Goal: Transaction & Acquisition: Obtain resource

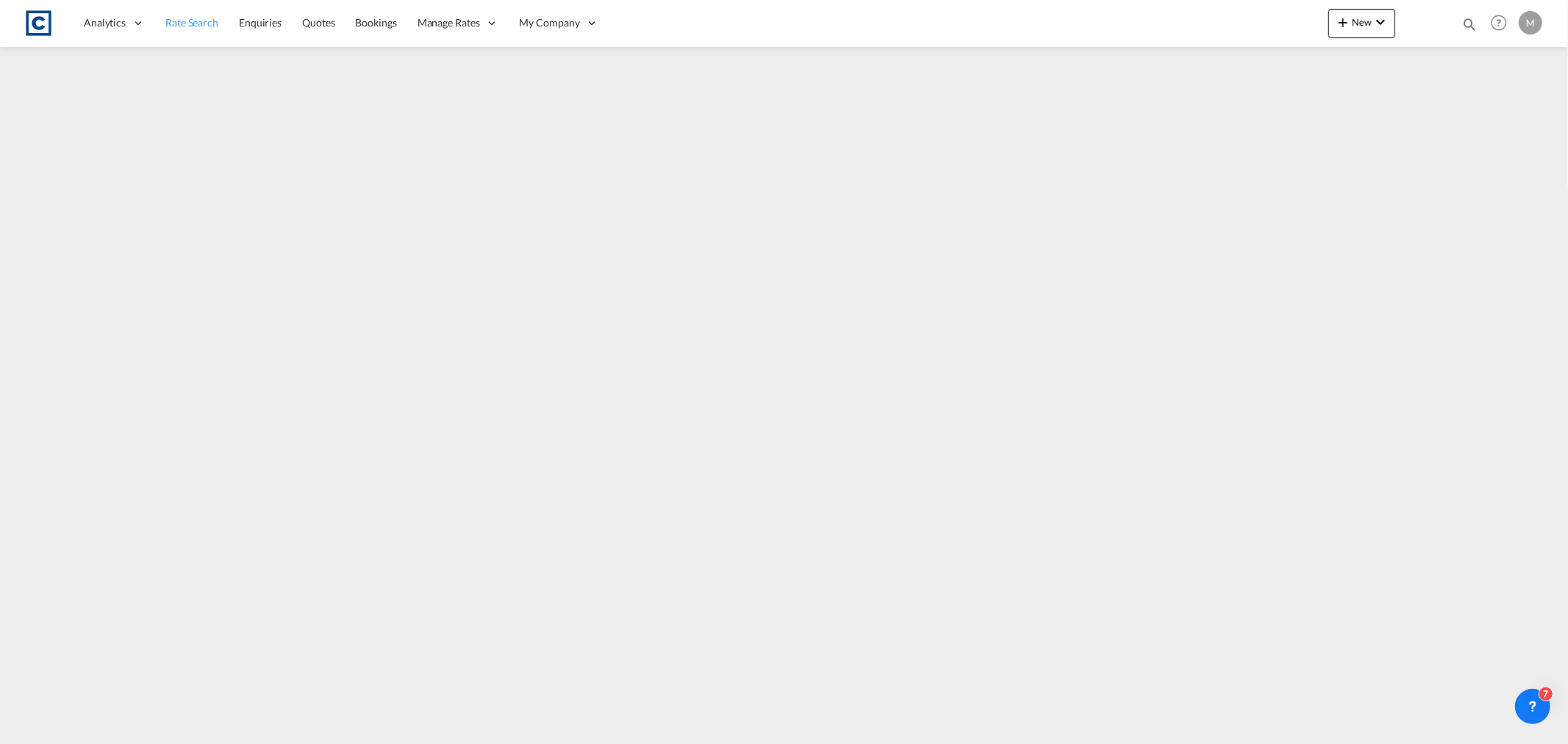
click at [209, 23] on span "Rate Search" at bounding box center [192, 22] width 53 height 12
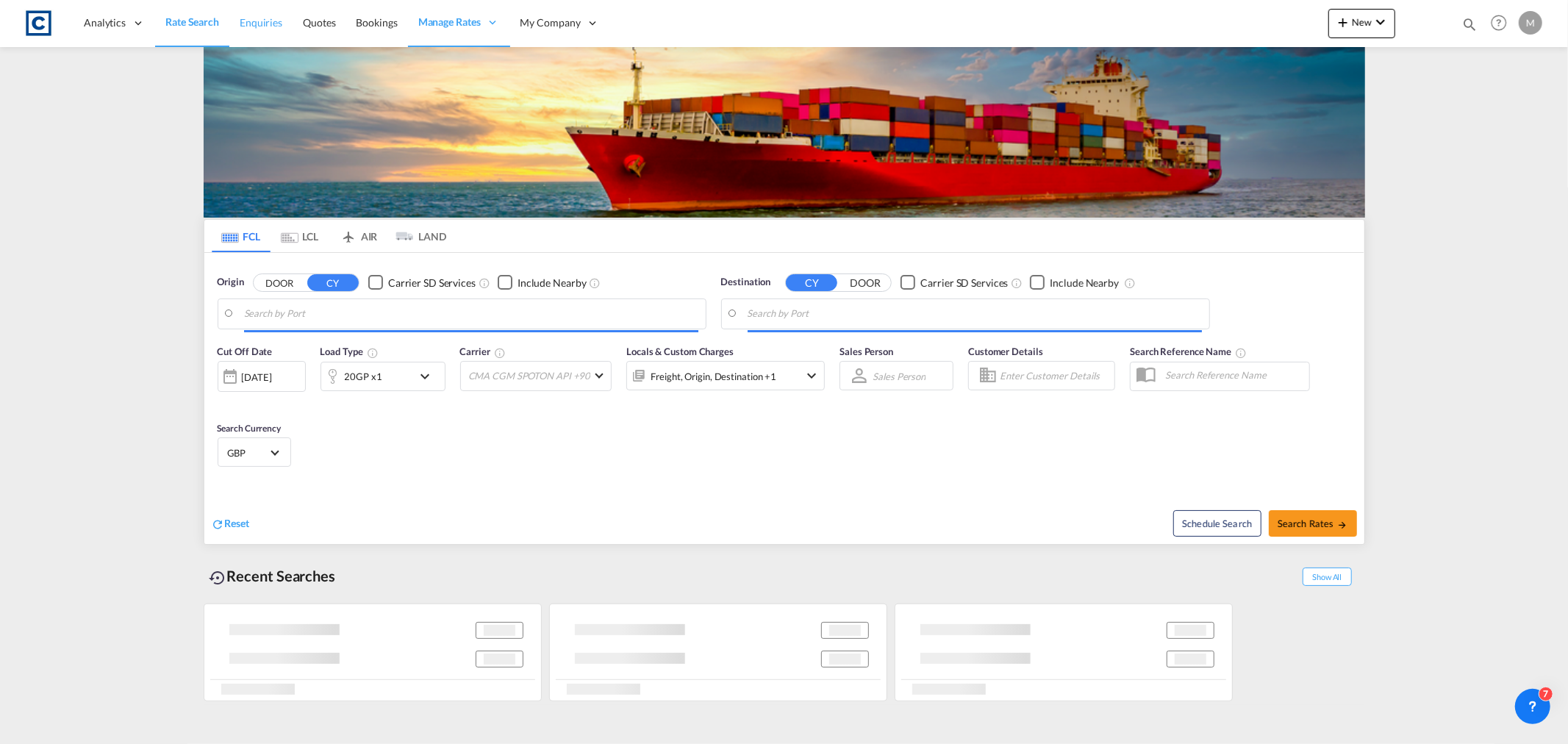
type input "GB-M22, [GEOGRAPHIC_DATA]"
type input "[PERSON_NAME] ([PERSON_NAME]), [GEOGRAPHIC_DATA]"
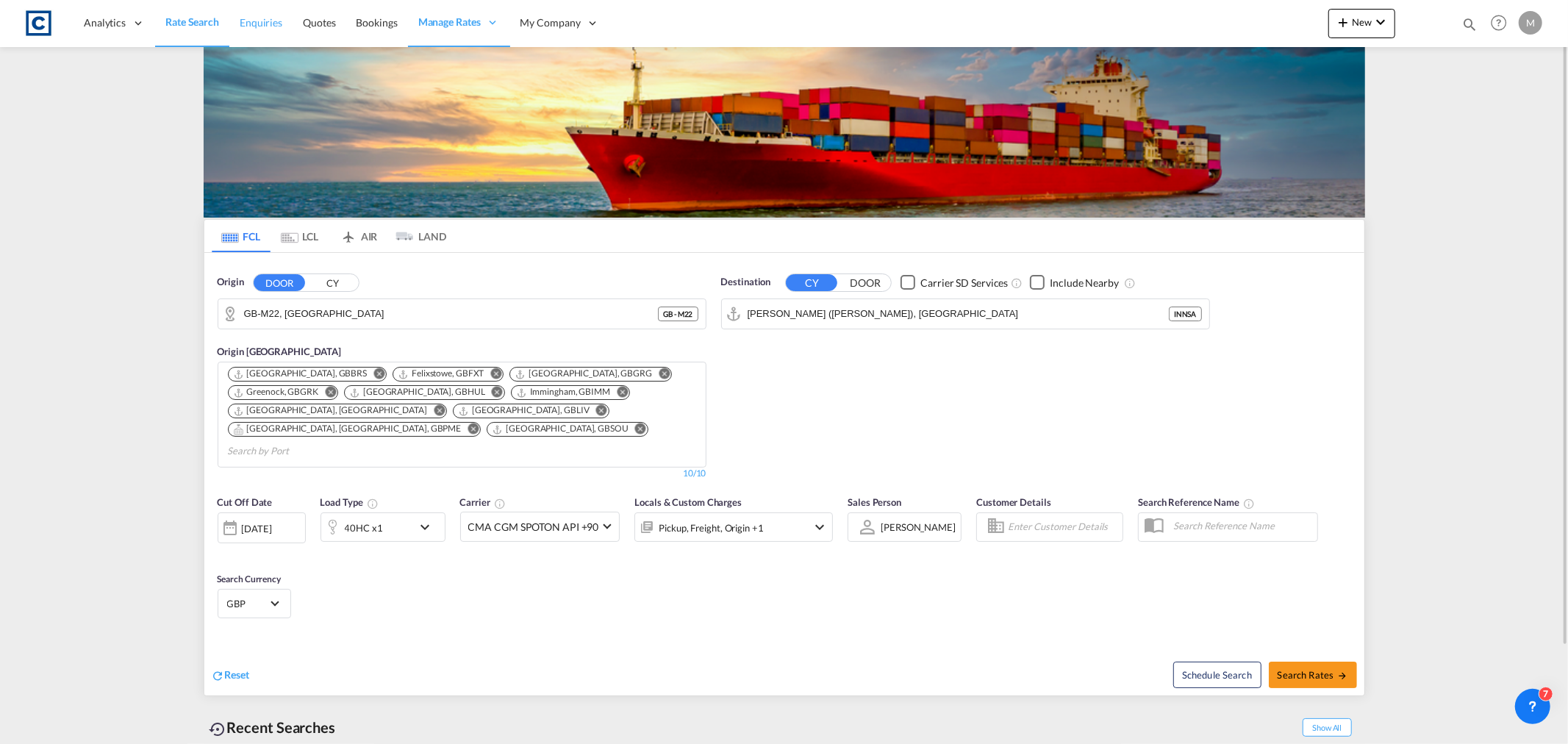
click at [277, 21] on span "Enquiries" at bounding box center [261, 22] width 43 height 12
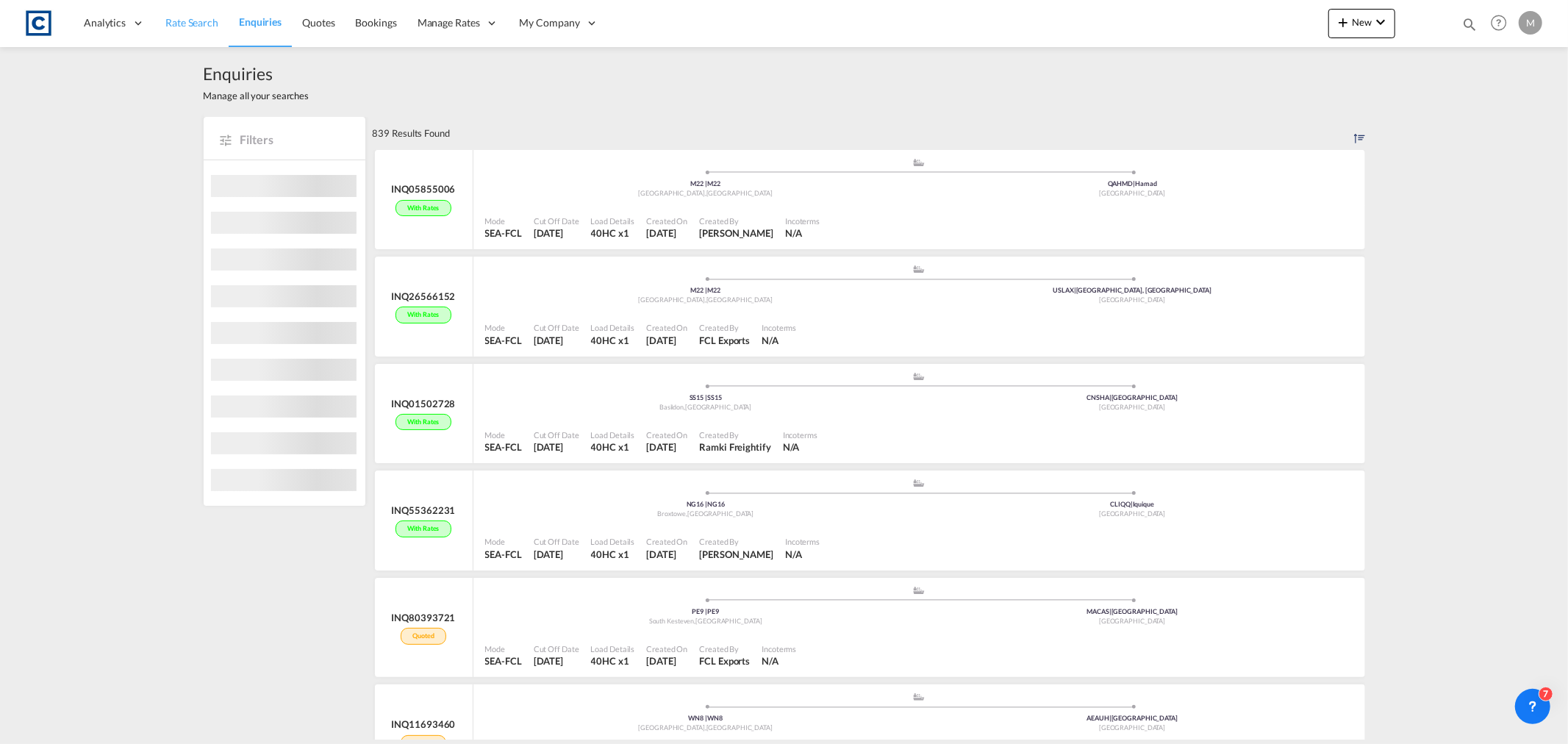
click at [198, 17] on span "Rate Search" at bounding box center [192, 22] width 53 height 12
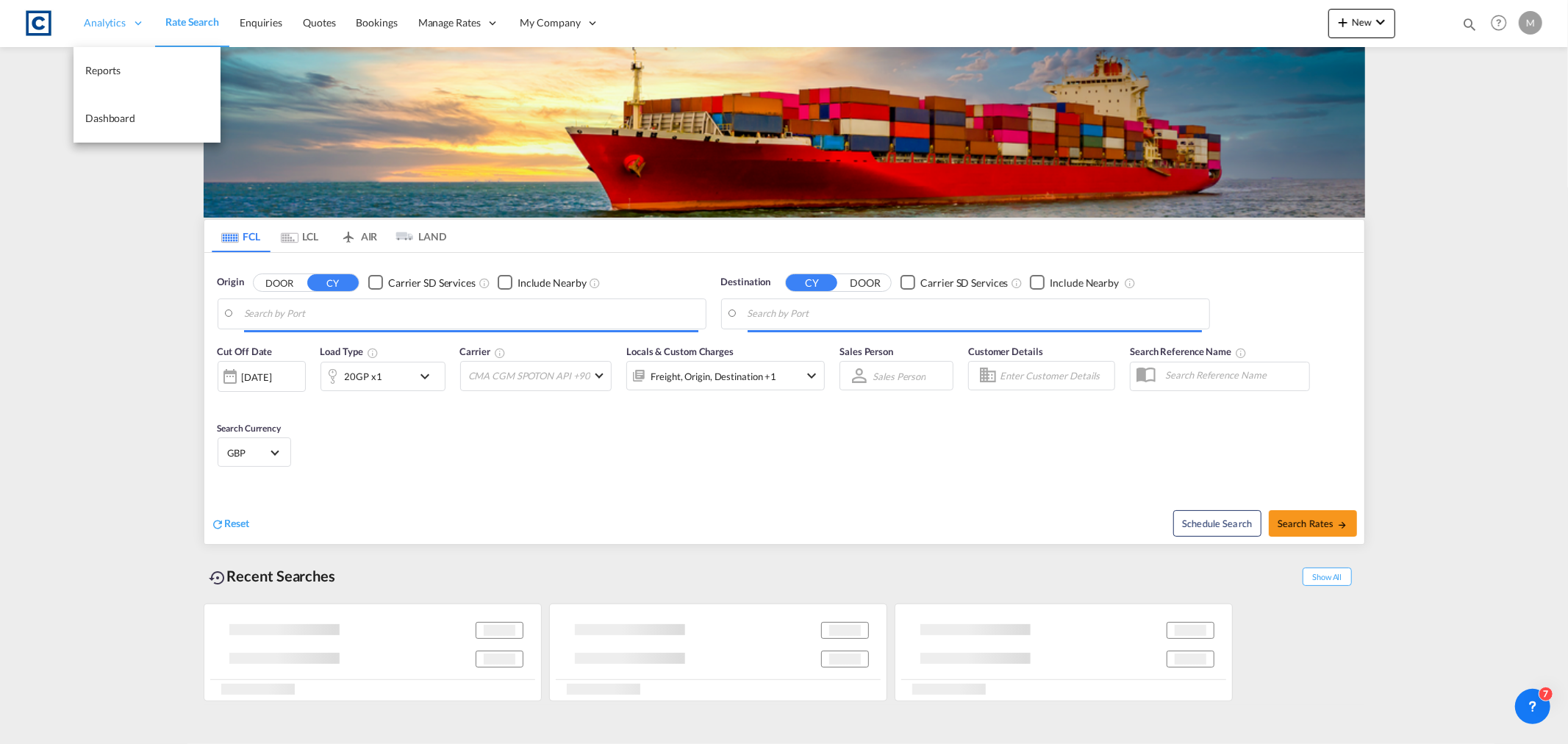
click at [135, 28] on icon at bounding box center [138, 22] width 13 height 13
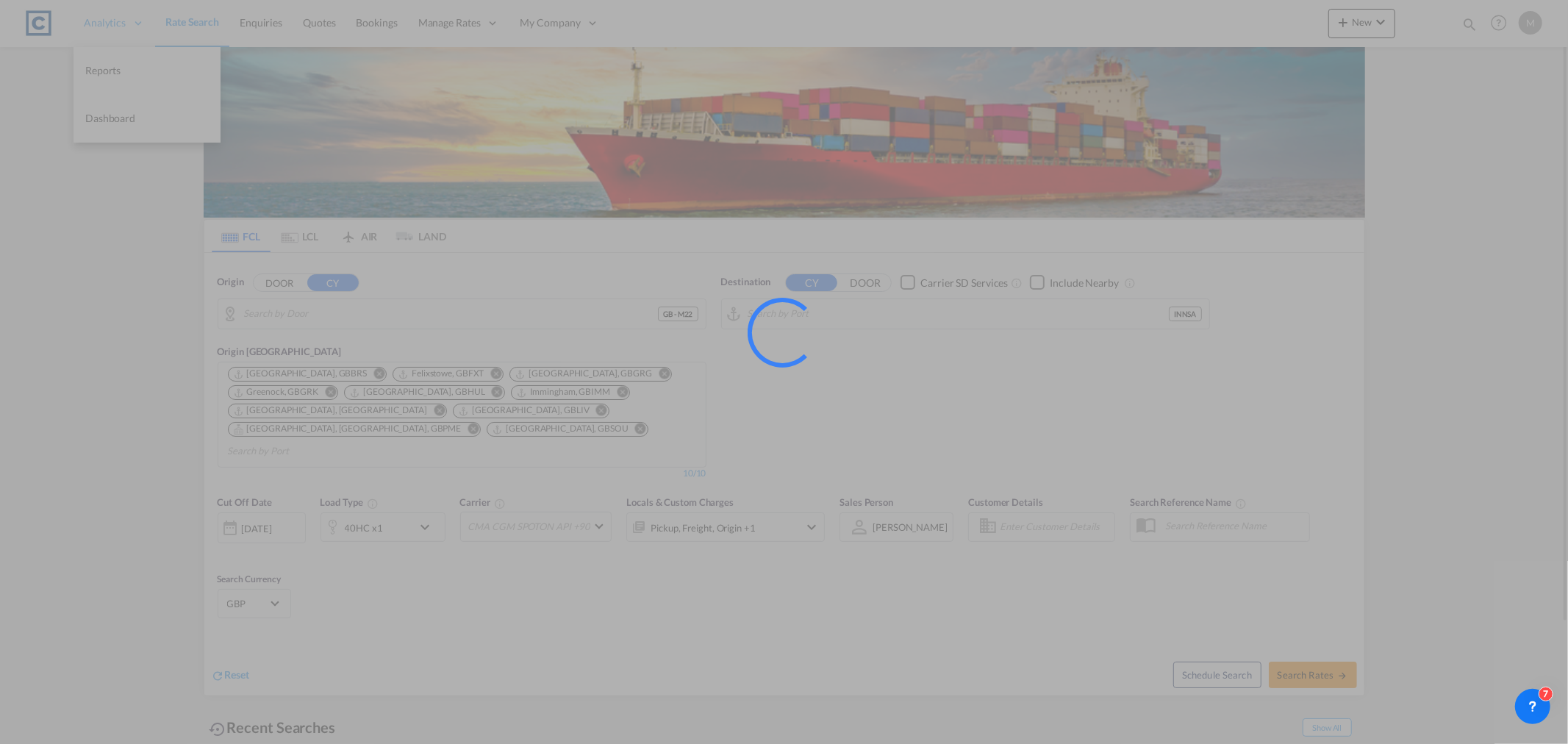
type input "GB-M22, [GEOGRAPHIC_DATA]"
type input "[PERSON_NAME] ([PERSON_NAME]), [GEOGRAPHIC_DATA]"
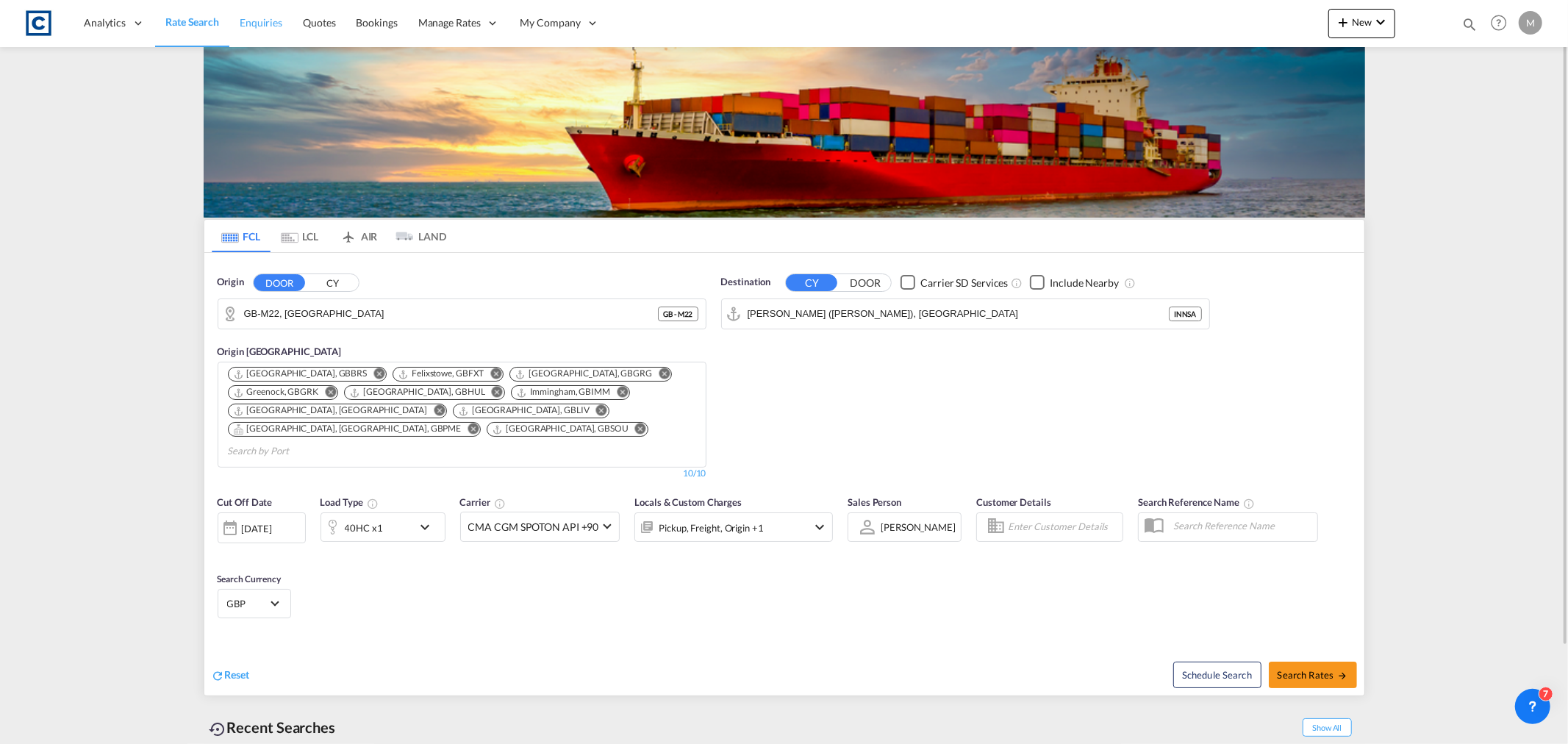
click at [258, 25] on span "Enquiries" at bounding box center [261, 22] width 43 height 12
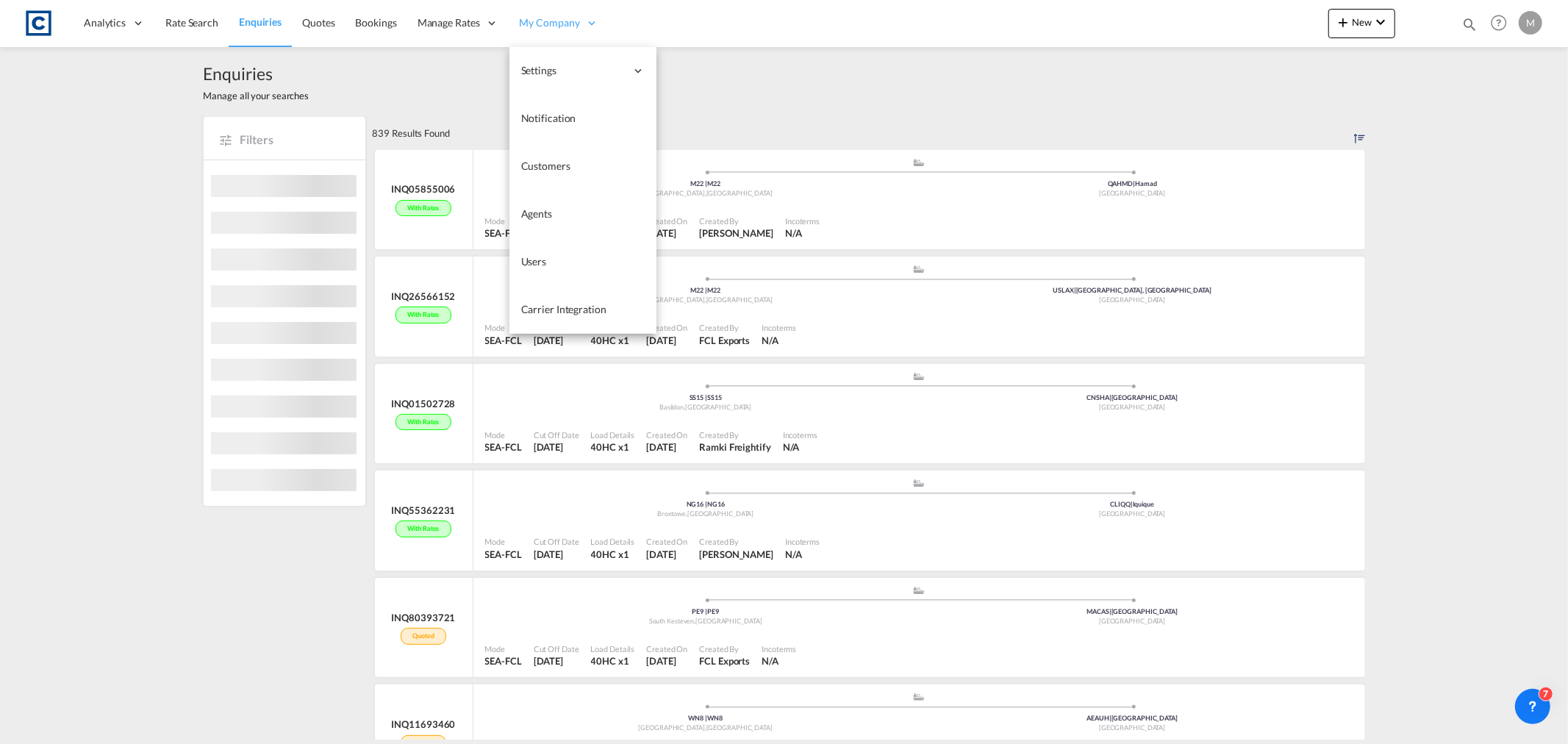
click at [580, 18] on div "My Company" at bounding box center [559, 23] width 100 height 48
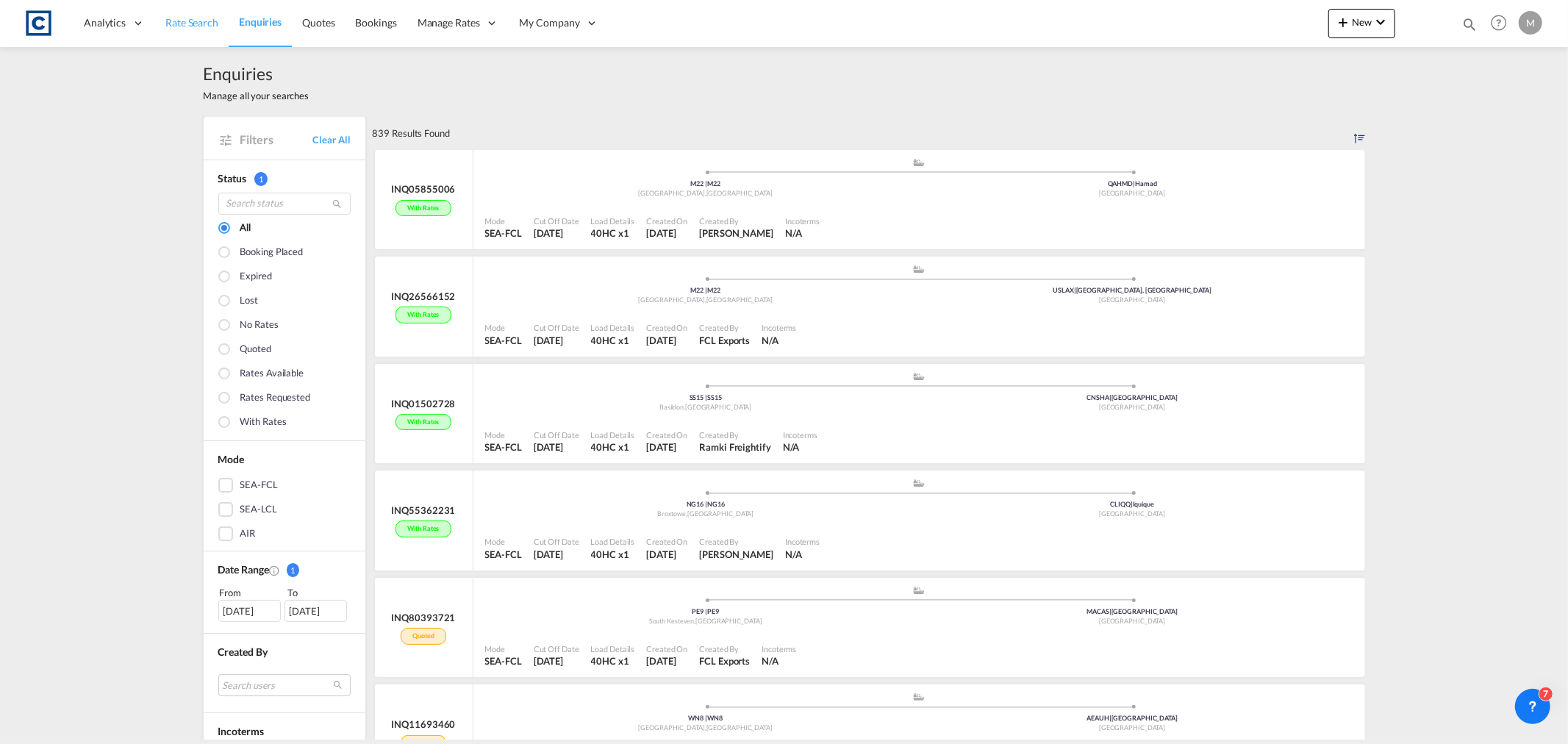
click at [202, 23] on span "Rate Search" at bounding box center [192, 22] width 53 height 12
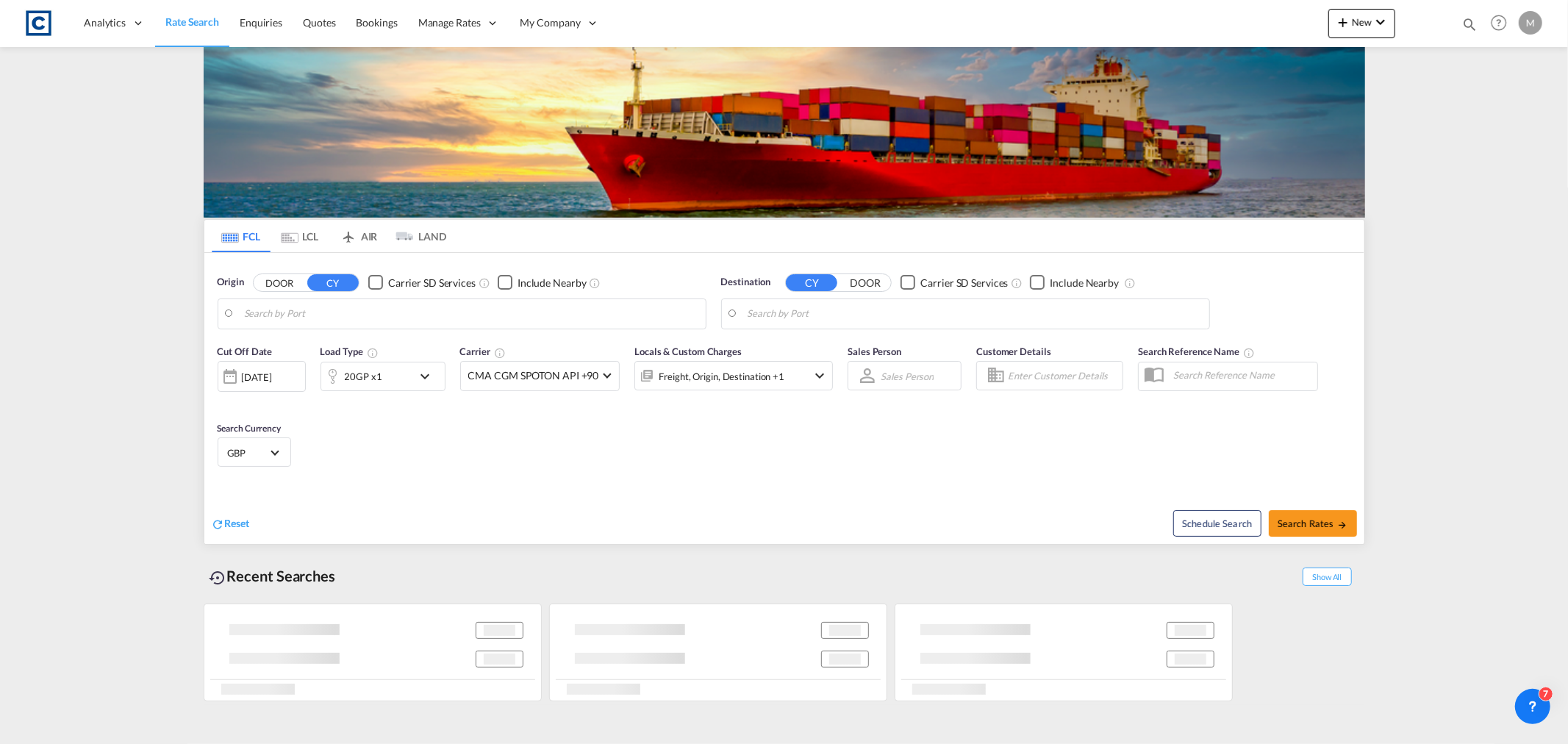
type input "GB-M22, [GEOGRAPHIC_DATA]"
type input "[PERSON_NAME] ([PERSON_NAME]), [GEOGRAPHIC_DATA]"
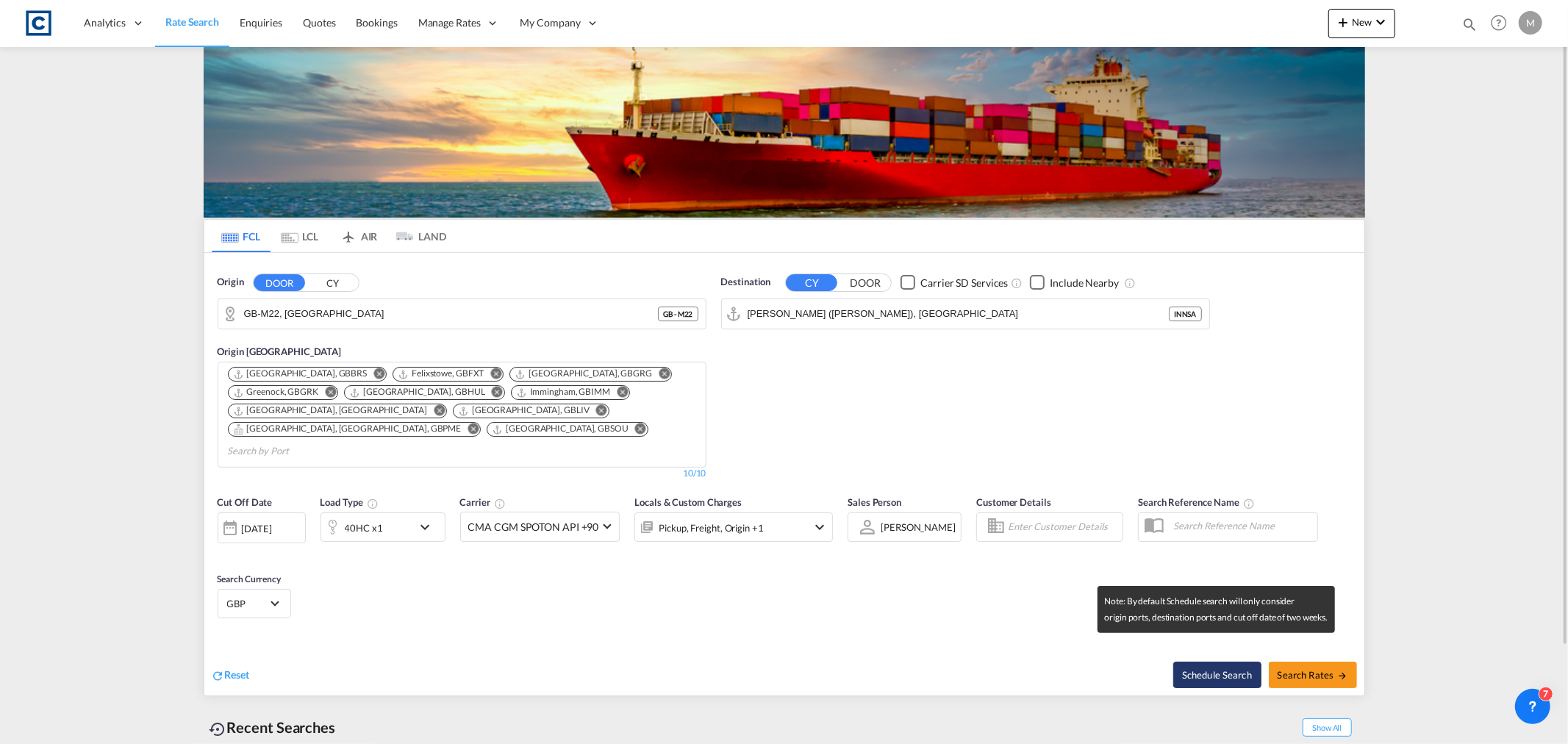
click at [1231, 662] on button "Schedule Search" at bounding box center [1217, 675] width 88 height 27
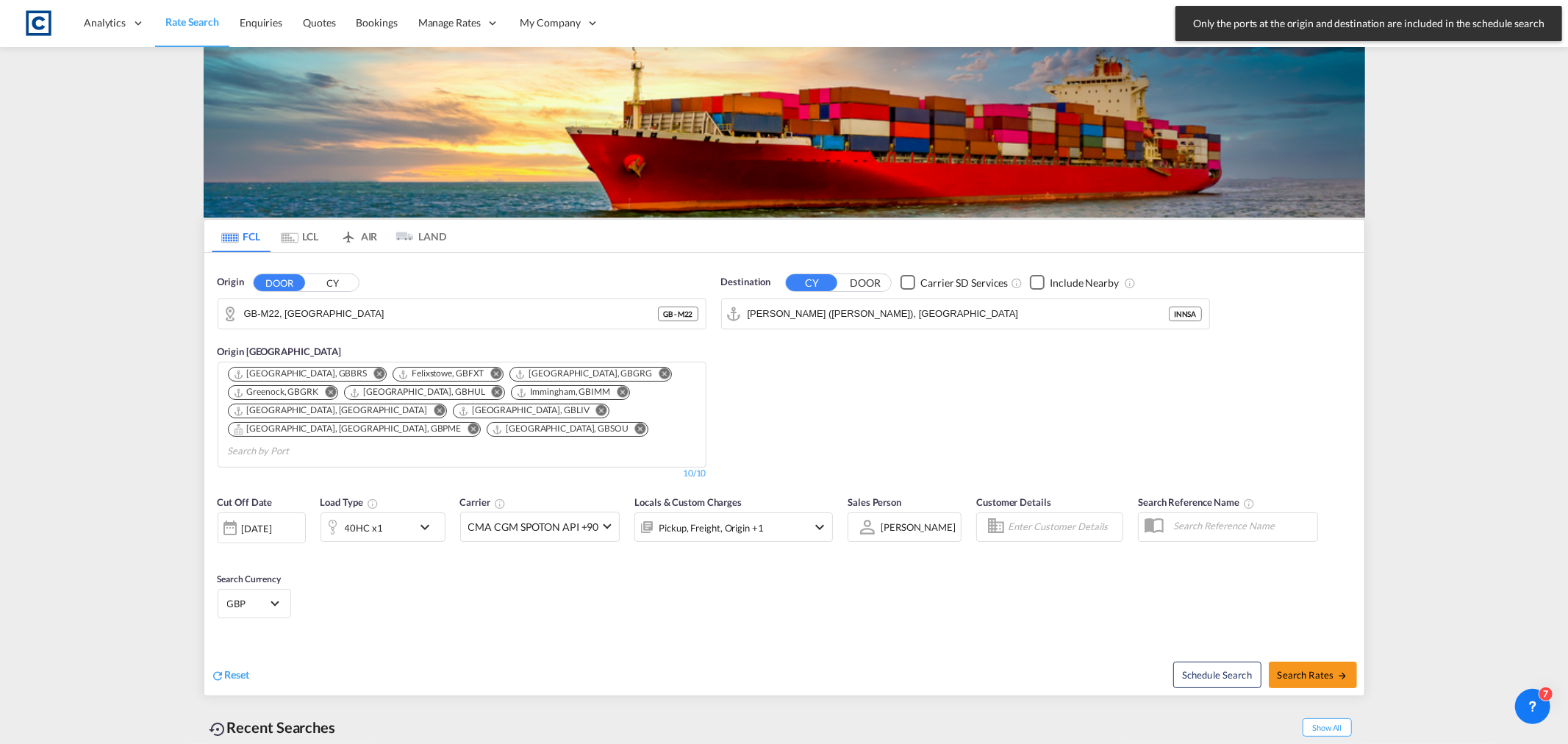
click at [347, 275] on button "CY" at bounding box center [333, 283] width 52 height 17
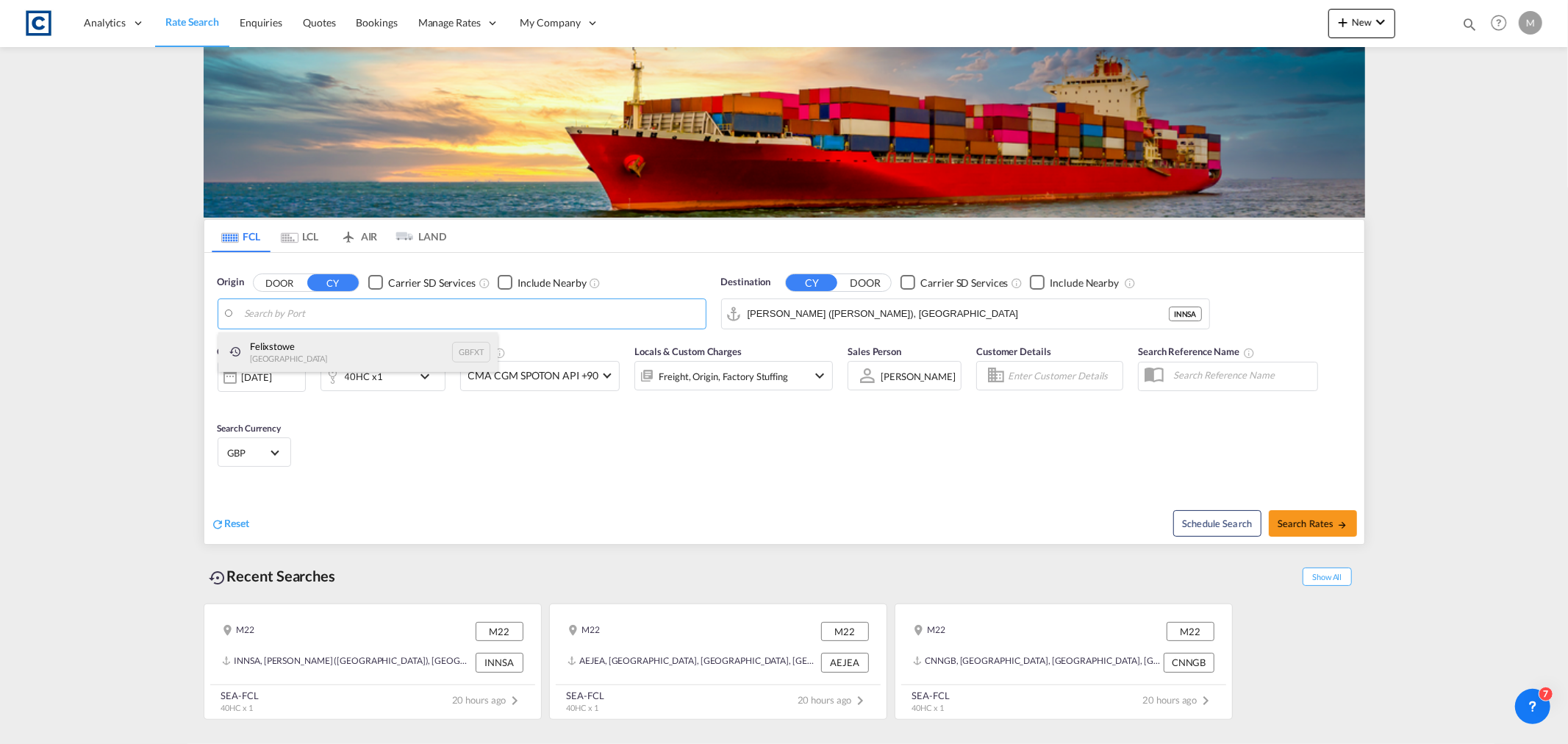
click at [311, 354] on div "Felixstowe [GEOGRAPHIC_DATA] GBFXT" at bounding box center [358, 352] width 280 height 40
type input "Felixstowe, GBFXT"
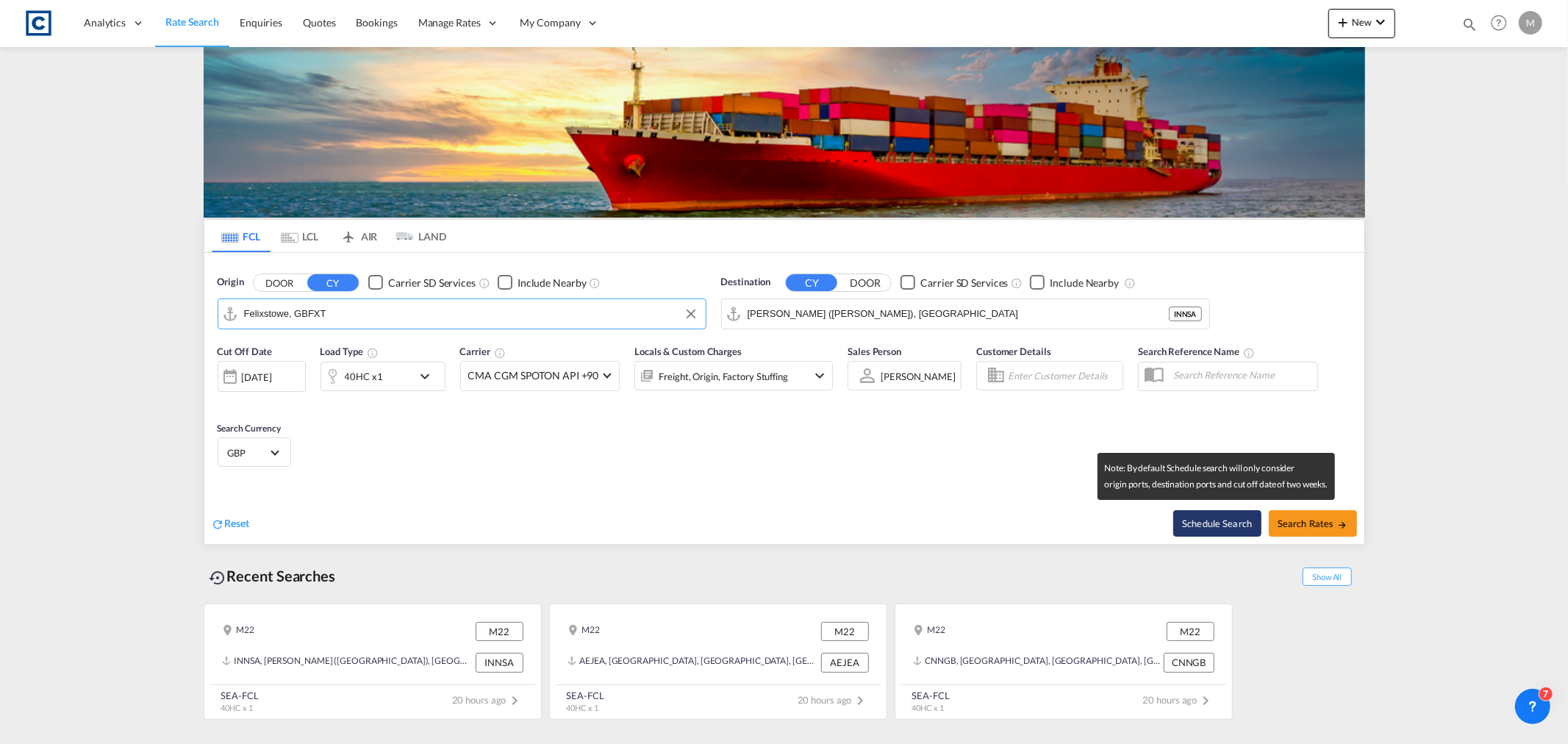
click at [1244, 522] on button "Schedule Search" at bounding box center [1217, 523] width 88 height 27
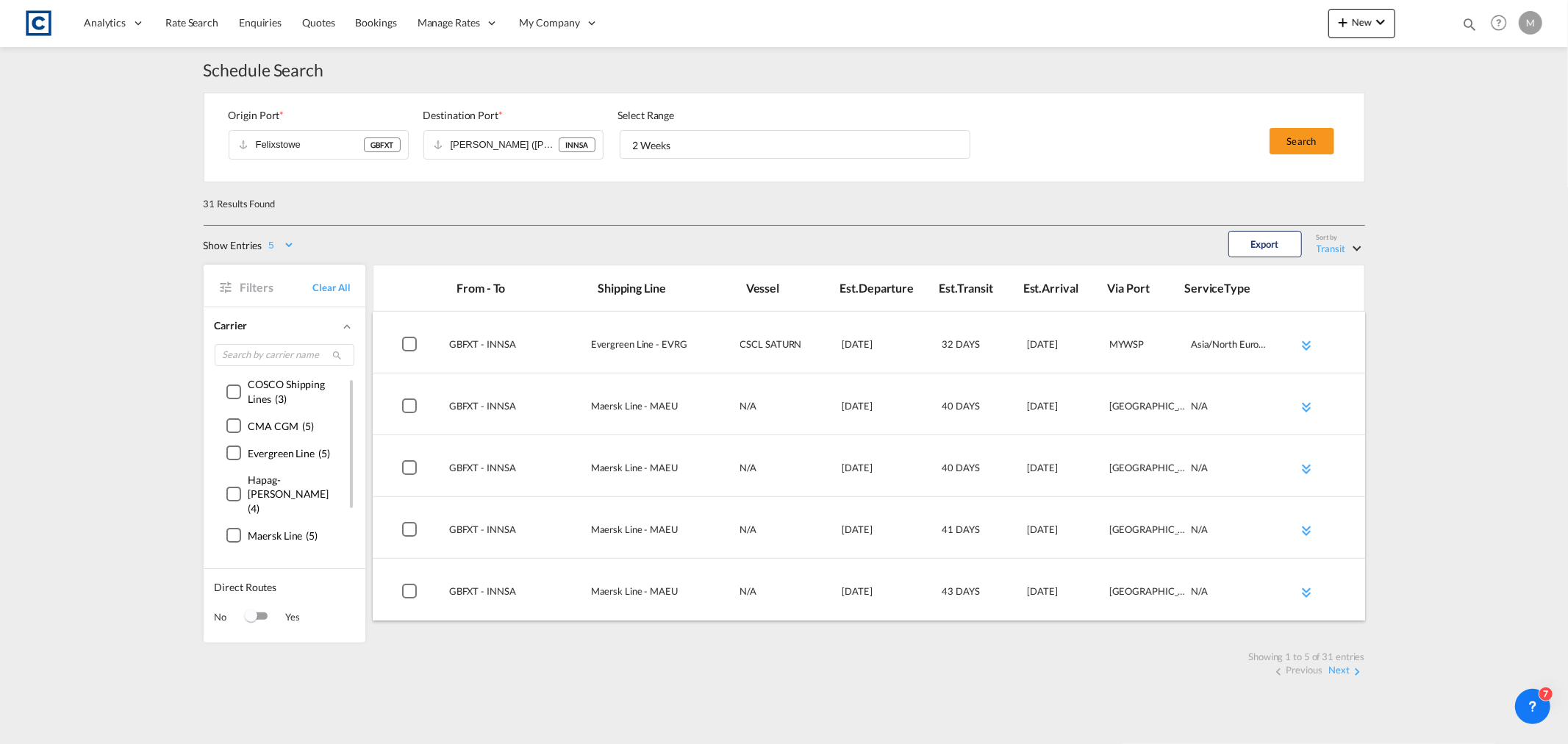
click at [237, 393] on div "()" at bounding box center [233, 391] width 14 height 14
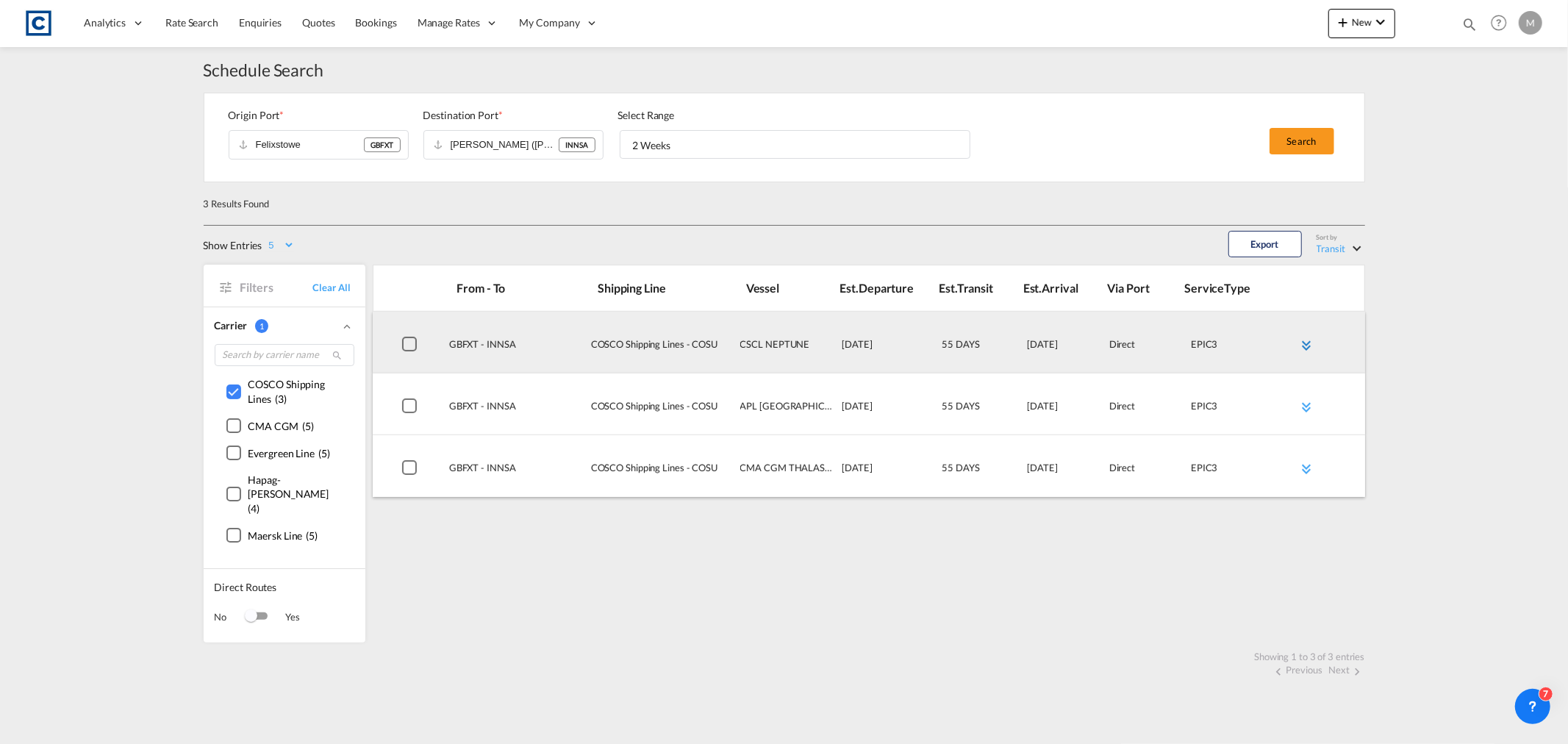
click at [1310, 342] on md-icon "icon-chevron-double-down md-link-fg" at bounding box center [1306, 345] width 17 height 17
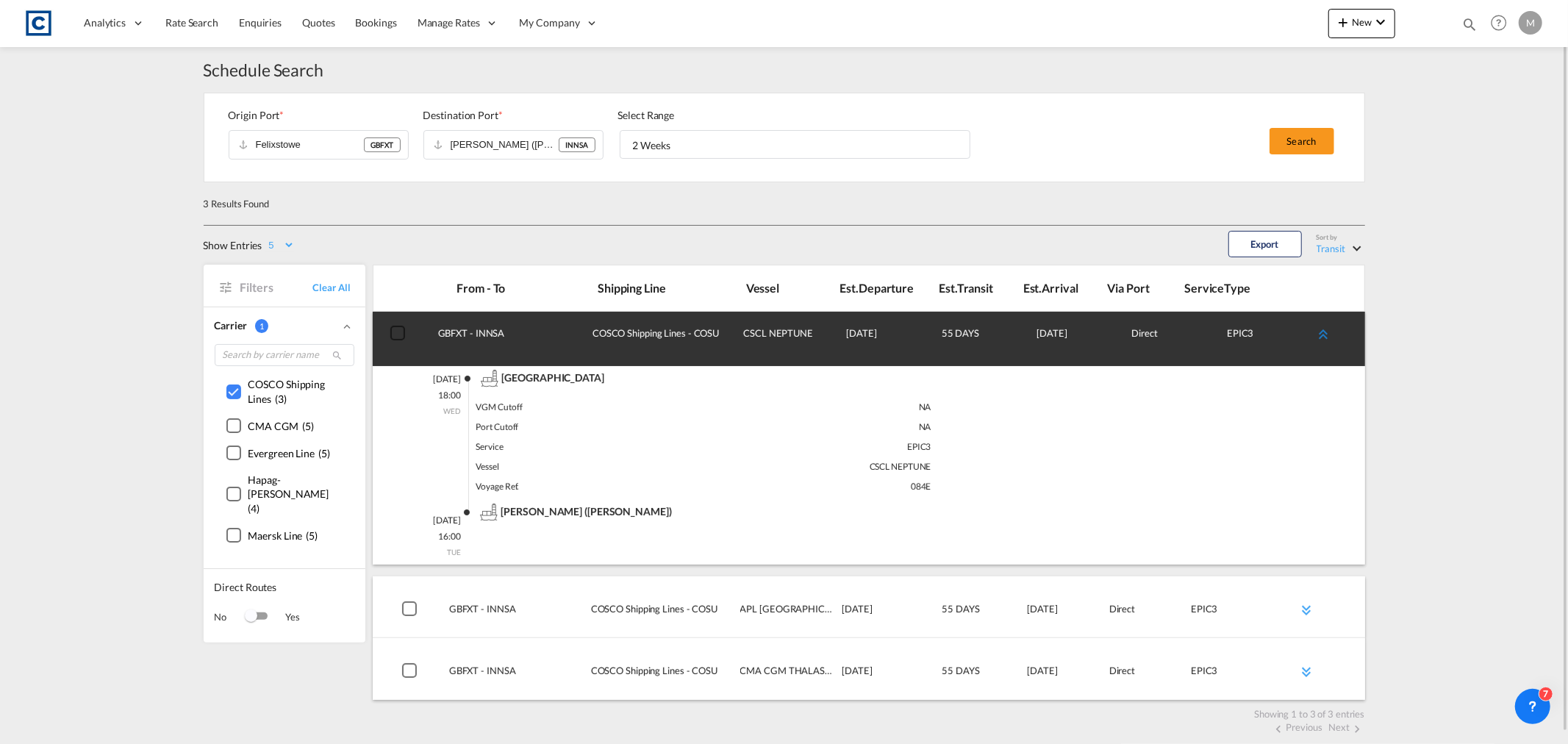
click at [1324, 336] on md-icon "icon-chevron-double-up md-link-fg" at bounding box center [1323, 334] width 17 height 17
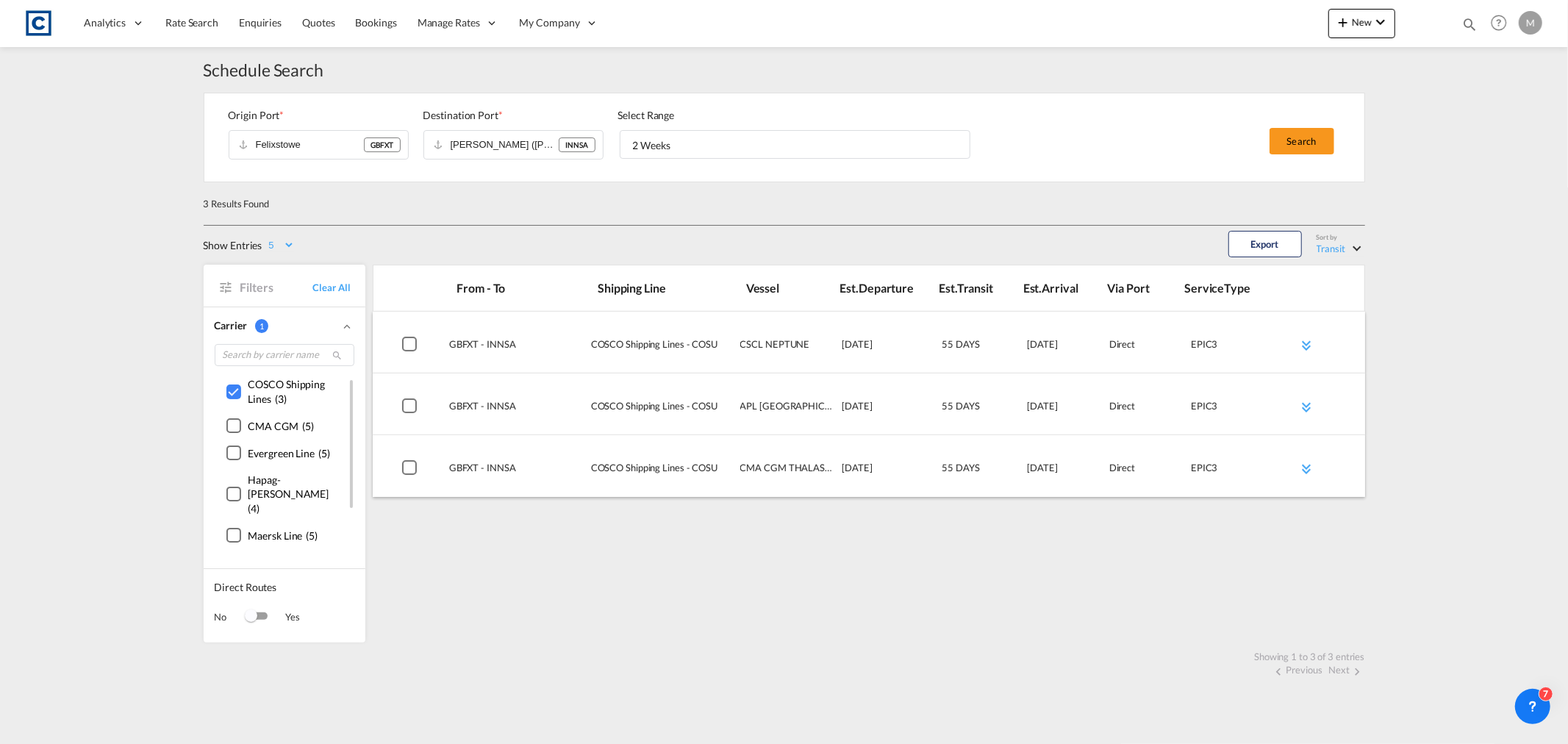
click at [236, 387] on div "()" at bounding box center [233, 391] width 14 height 14
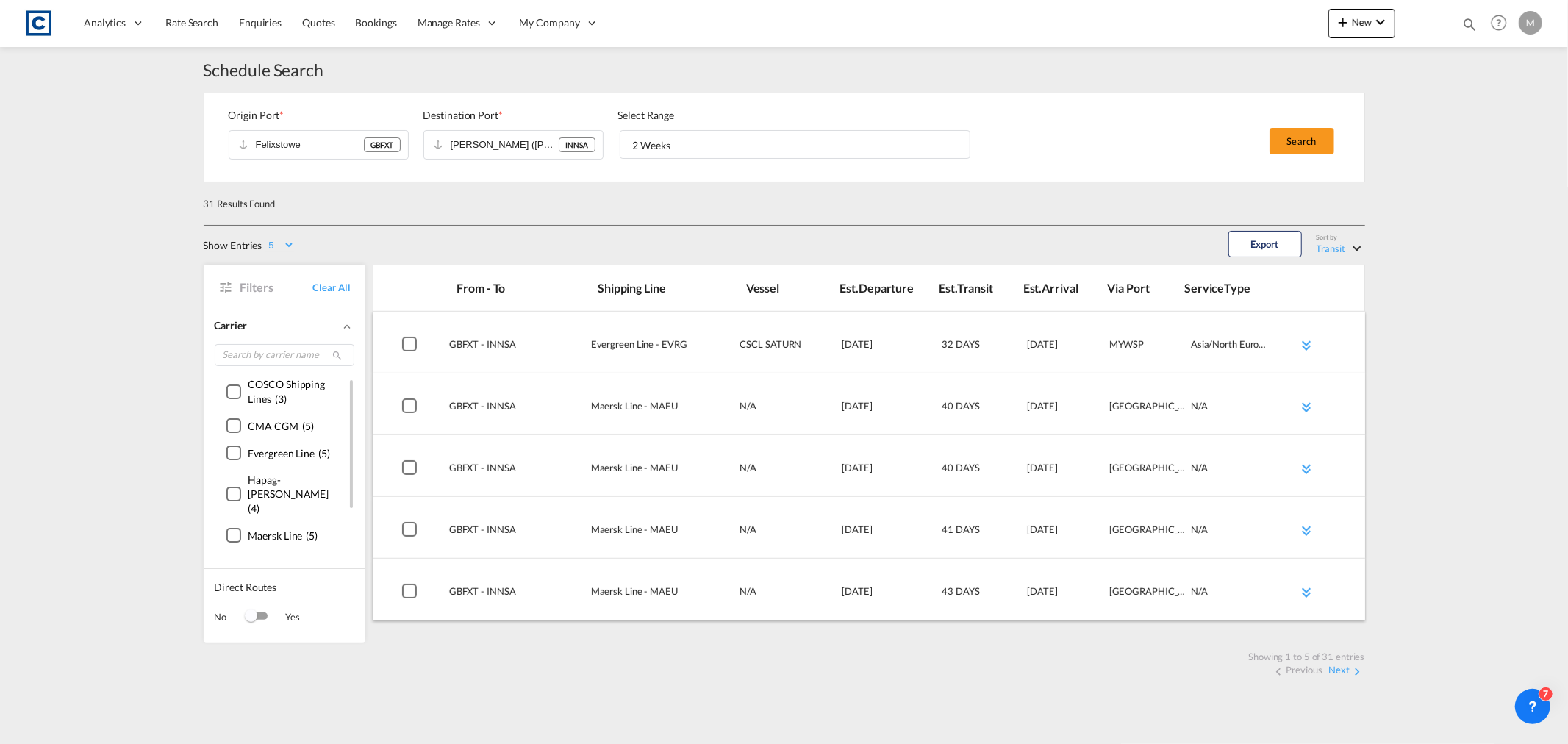
click at [234, 423] on div "()" at bounding box center [233, 425] width 14 height 14
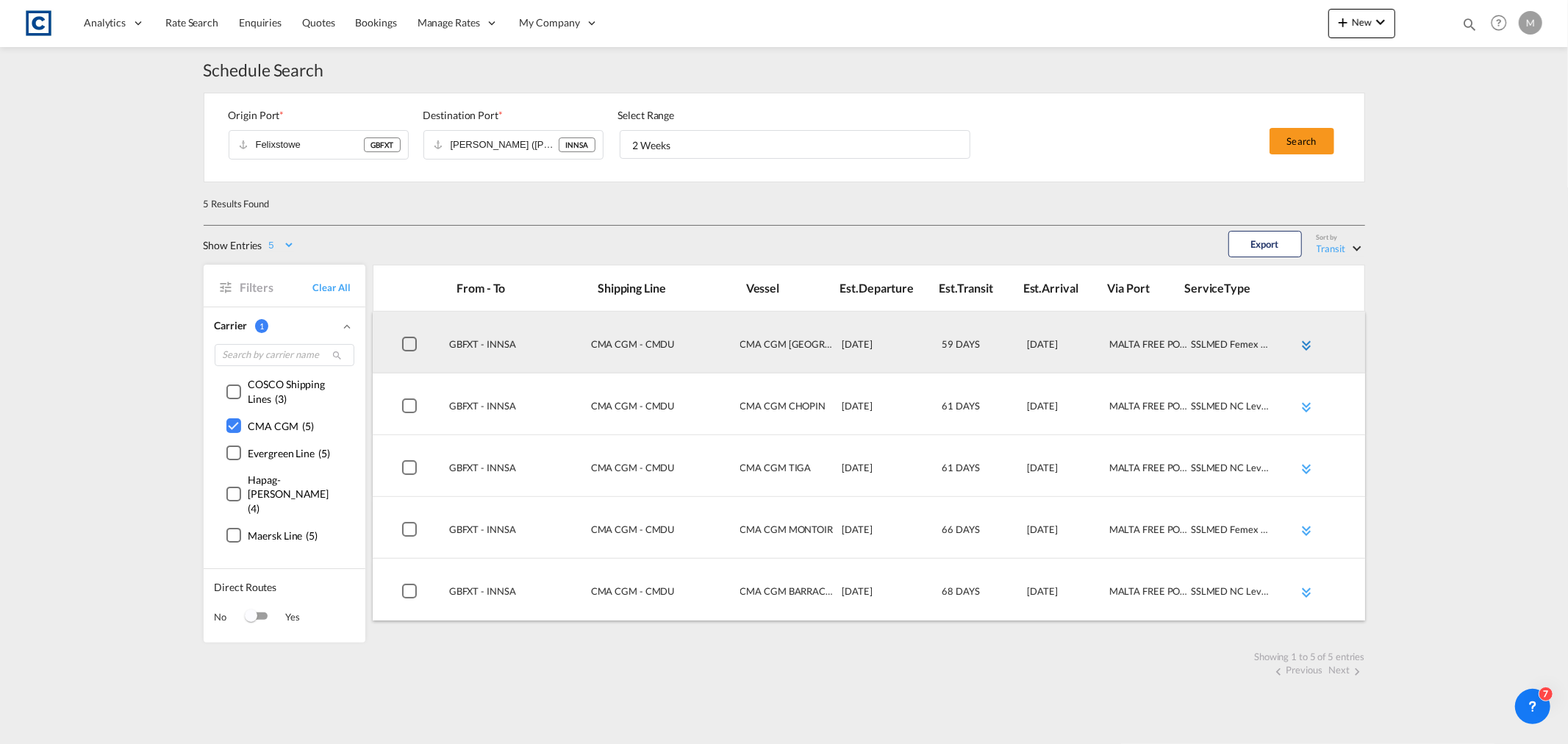
click at [1301, 347] on md-icon "icon-chevron-double-down md-link-fg" at bounding box center [1306, 345] width 17 height 17
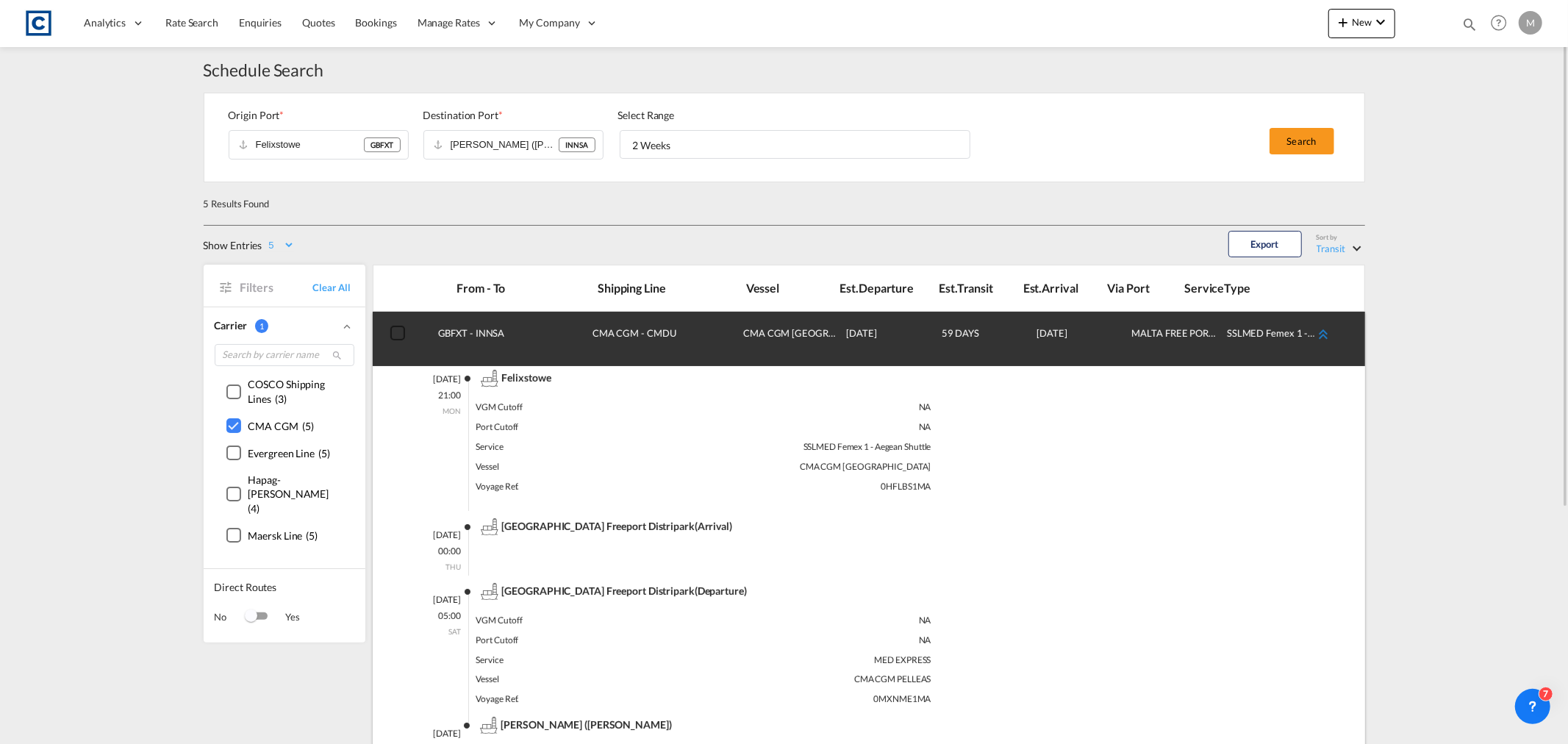
click at [1325, 328] on md-icon "icon-chevron-double-up md-link-fg" at bounding box center [1323, 334] width 17 height 17
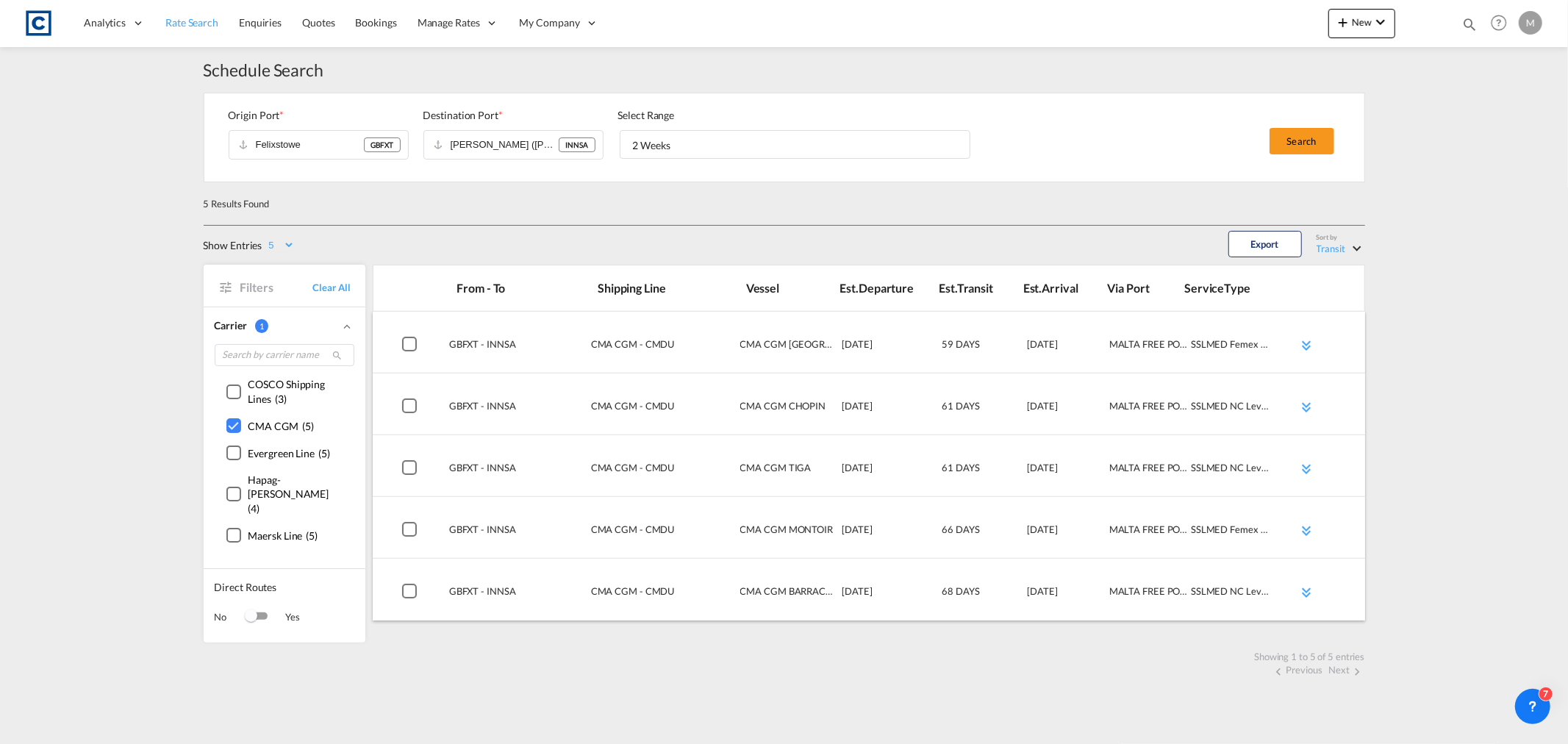
click at [182, 21] on span "Rate Search" at bounding box center [192, 22] width 53 height 12
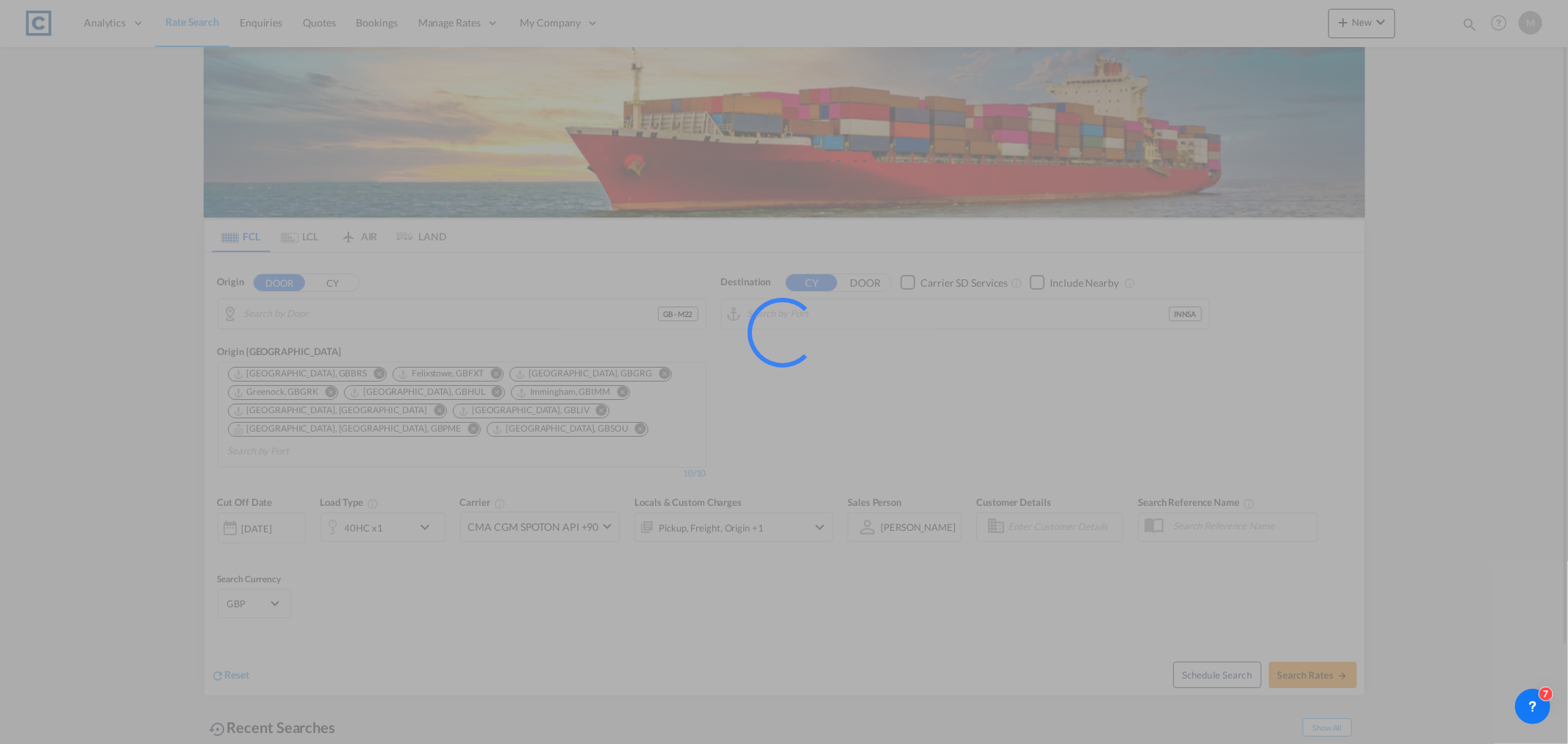
type input "GB-M22, [GEOGRAPHIC_DATA]"
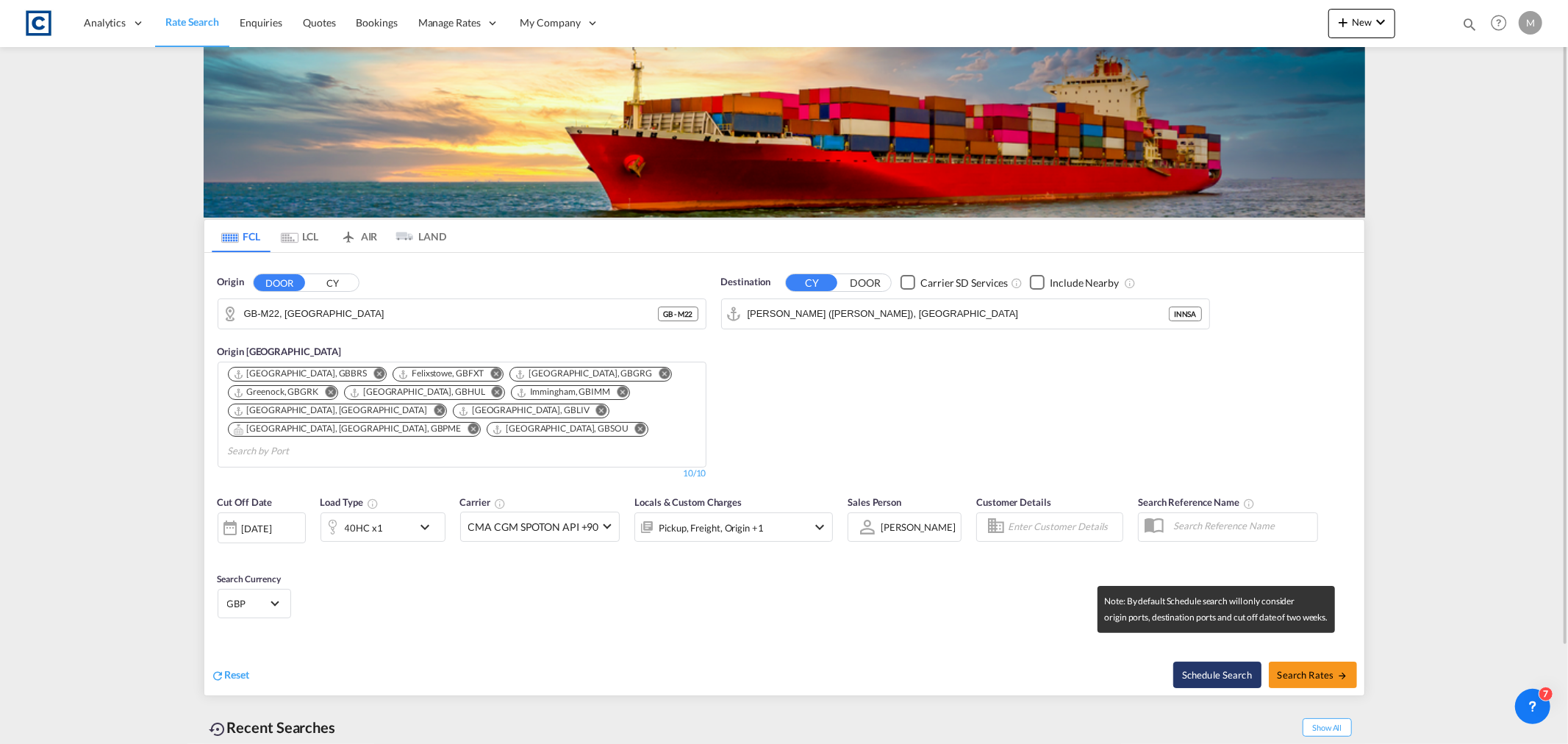
click at [1188, 662] on button "Schedule Search" at bounding box center [1217, 675] width 88 height 27
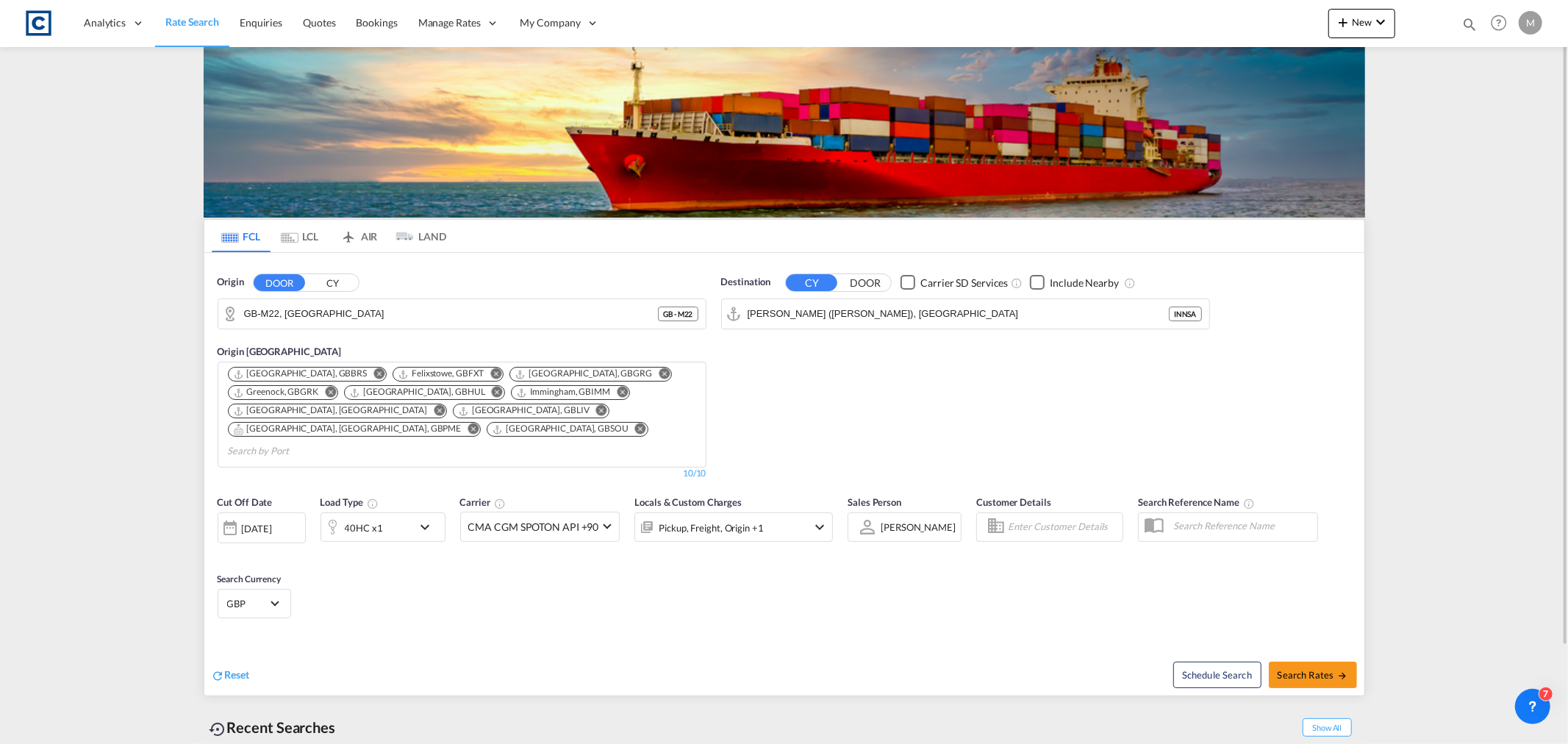
click at [989, 309] on input "[PERSON_NAME] ([PERSON_NAME]), [GEOGRAPHIC_DATA]" at bounding box center [958, 314] width 421 height 22
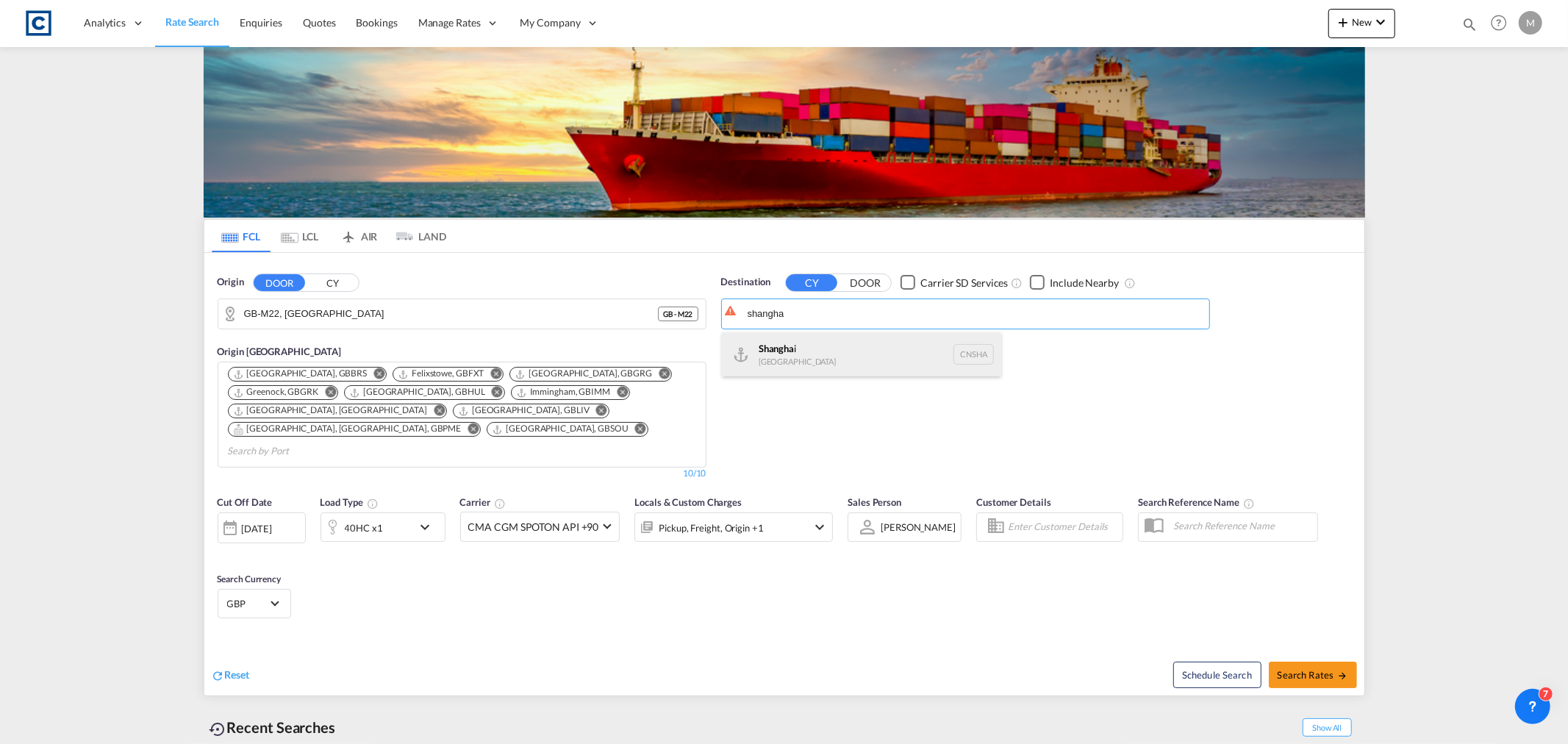
click at [839, 347] on div "Shangha i [GEOGRAPHIC_DATA] [GEOGRAPHIC_DATA]" at bounding box center [861, 354] width 280 height 44
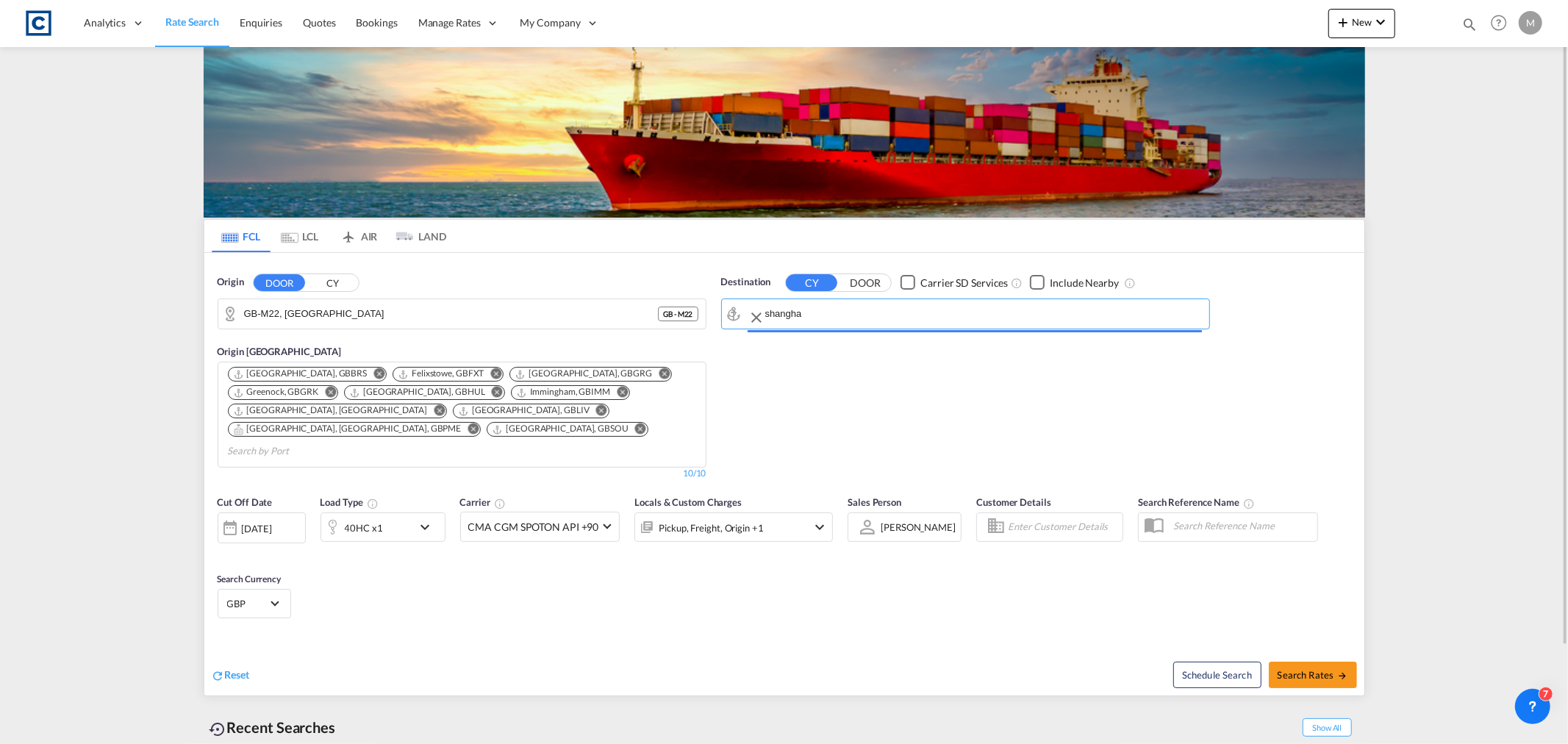
type input "[GEOGRAPHIC_DATA], [GEOGRAPHIC_DATA]"
click at [1304, 669] on span "Search Rates" at bounding box center [1312, 674] width 71 height 11
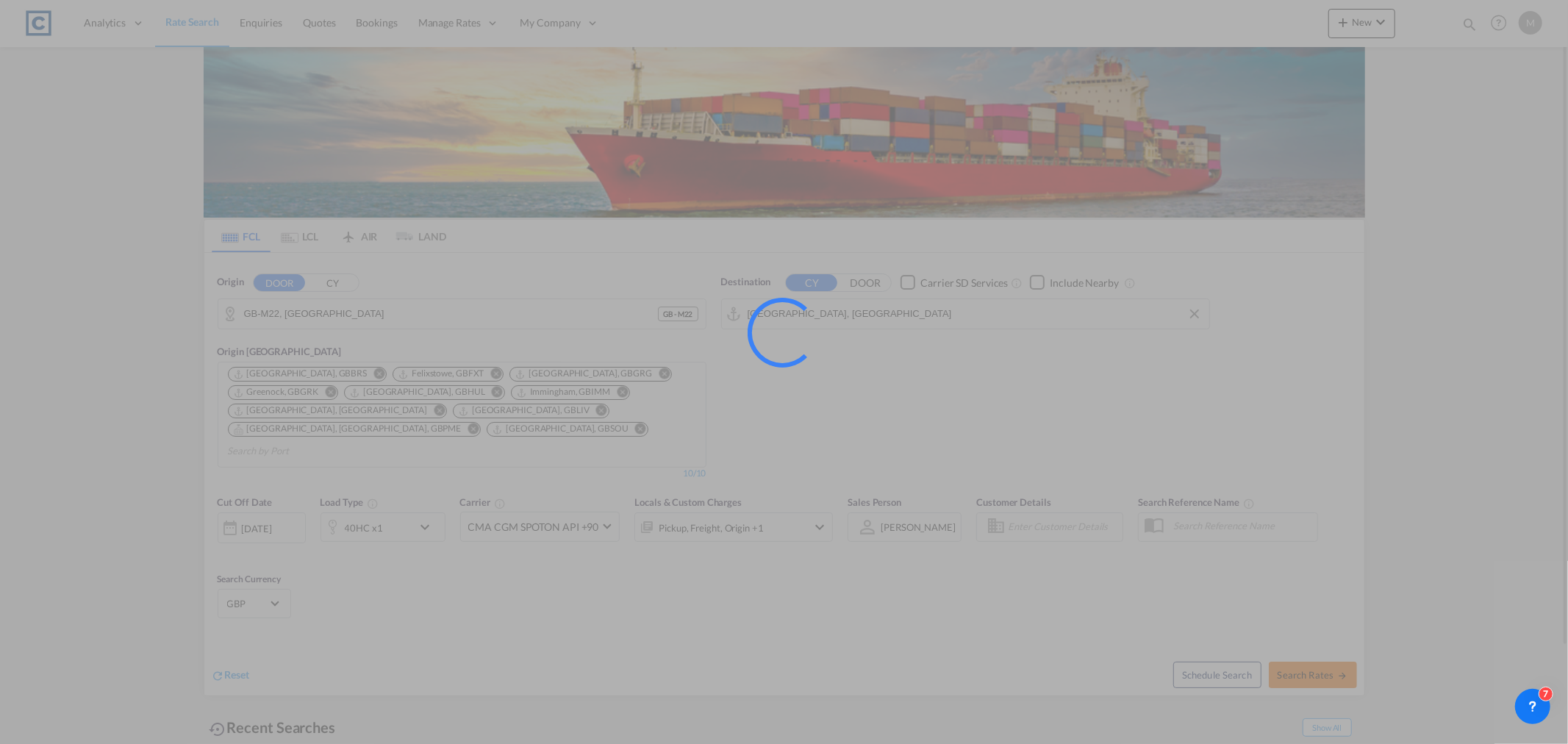
type input "M22 to CNSHA / [DATE]"
